Goal: Download file/media

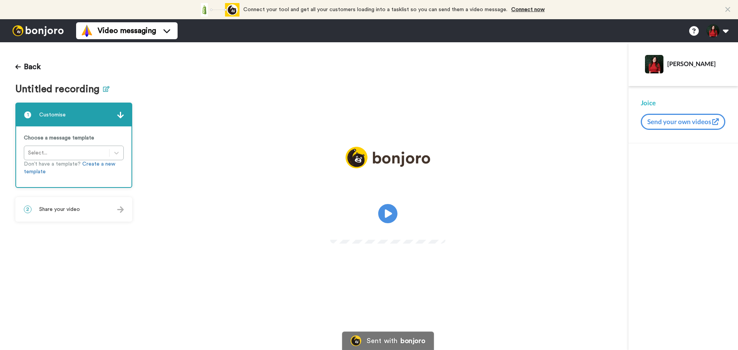
click at [105, 91] on icon at bounding box center [106, 89] width 7 height 6
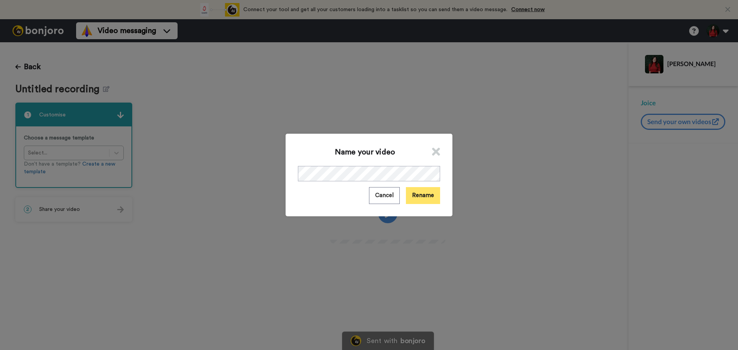
click at [430, 198] on button "Rename" at bounding box center [423, 195] width 34 height 17
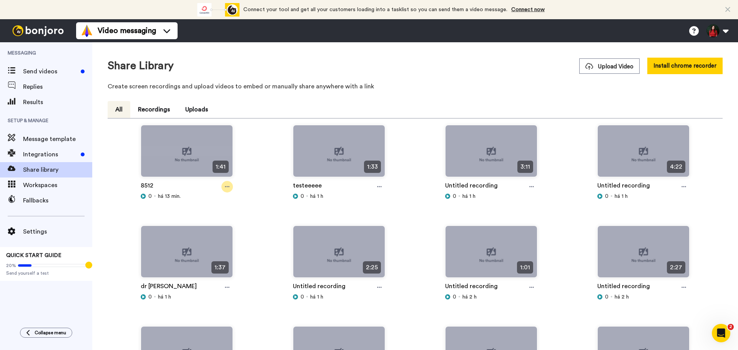
click at [228, 187] on icon at bounding box center [227, 187] width 5 height 1
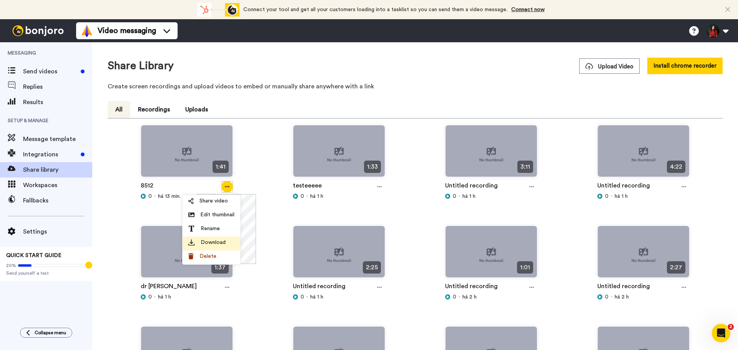
click at [218, 245] on span "Download" at bounding box center [213, 243] width 25 height 8
